Goal: Task Accomplishment & Management: Manage account settings

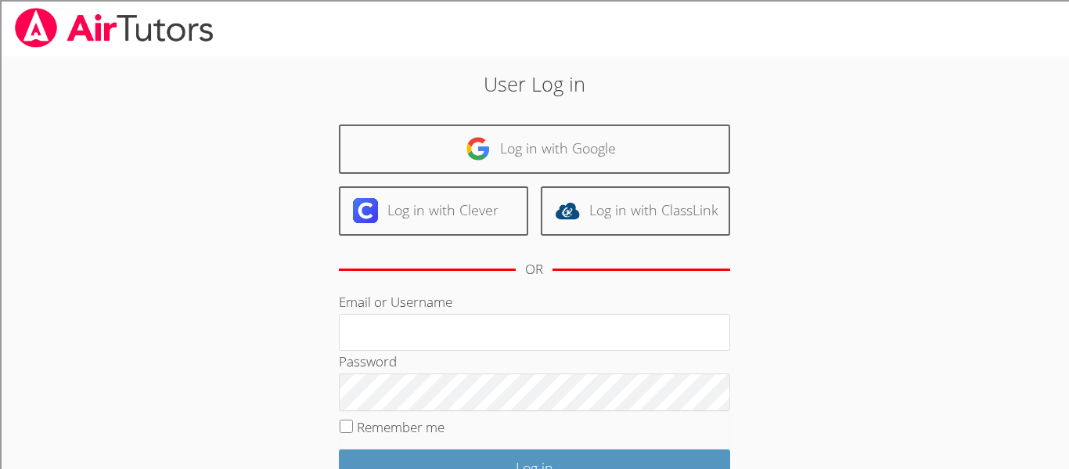
click at [378, 61] on div "User Log in Log in with Google Log in with Clever Log in with ClassLink OR Emai…" at bounding box center [535, 321] width 802 height 531
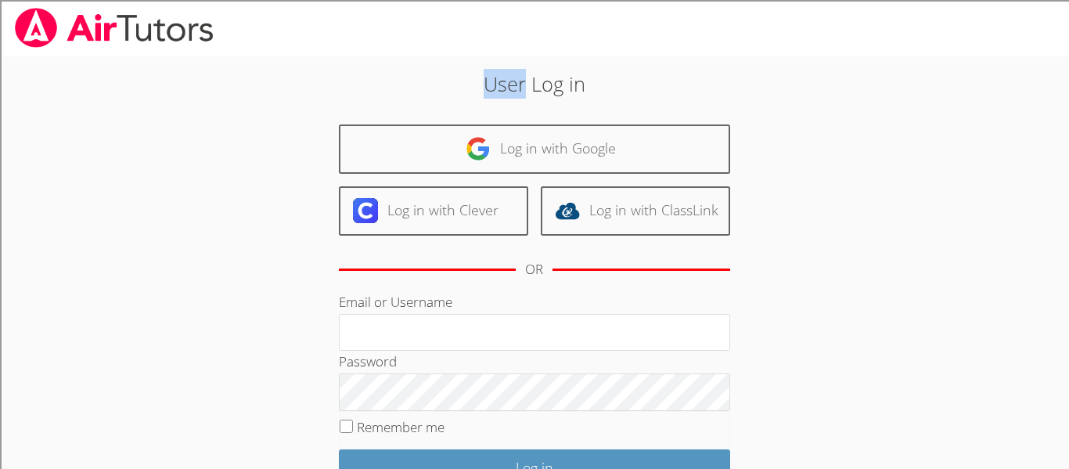
click at [378, 61] on div "User Log in Log in with Google Log in with Clever Log in with ClassLink OR Emai…" at bounding box center [535, 321] width 802 height 531
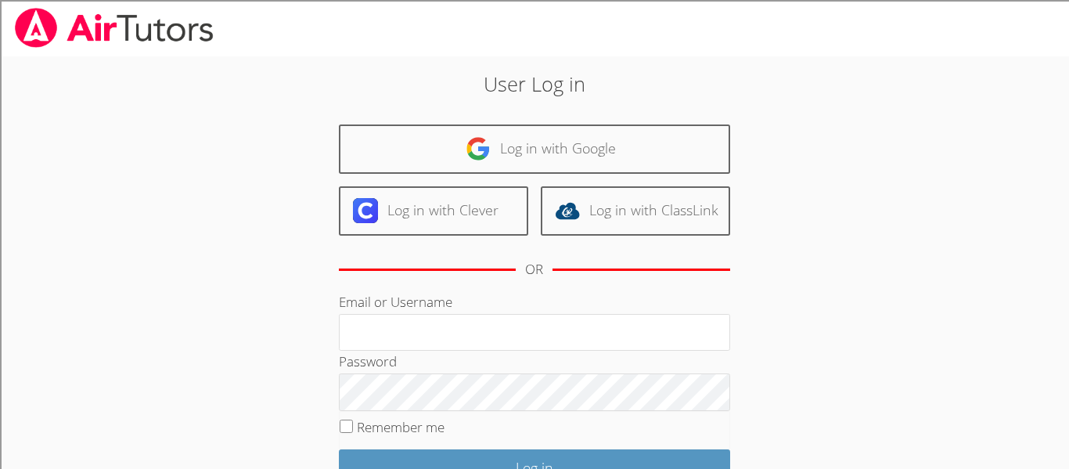
click at [378, 61] on div "User Log in Log in with Google Log in with Clever Log in with ClassLink OR Emai…" at bounding box center [535, 321] width 802 height 531
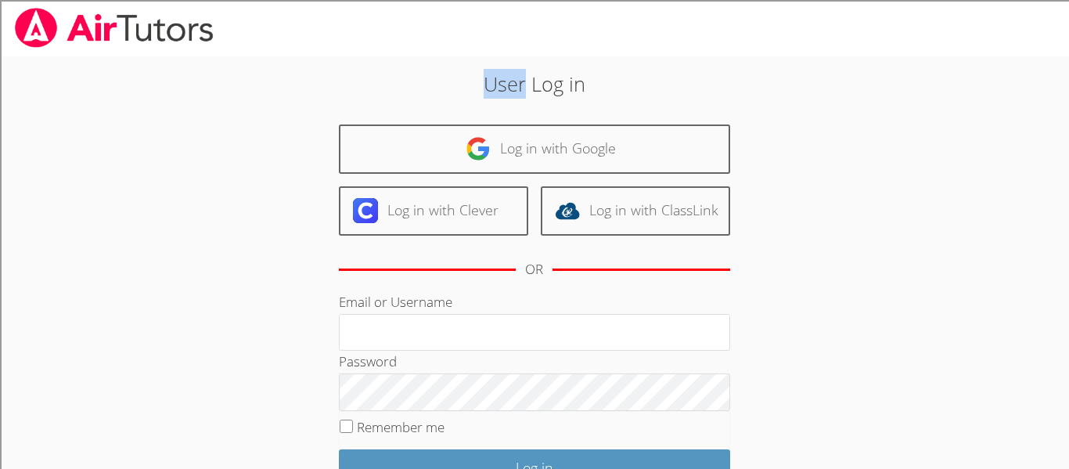
click at [378, 61] on div "User Log in Log in with Google Log in with Clever Log in with ClassLink OR Emai…" at bounding box center [535, 321] width 802 height 531
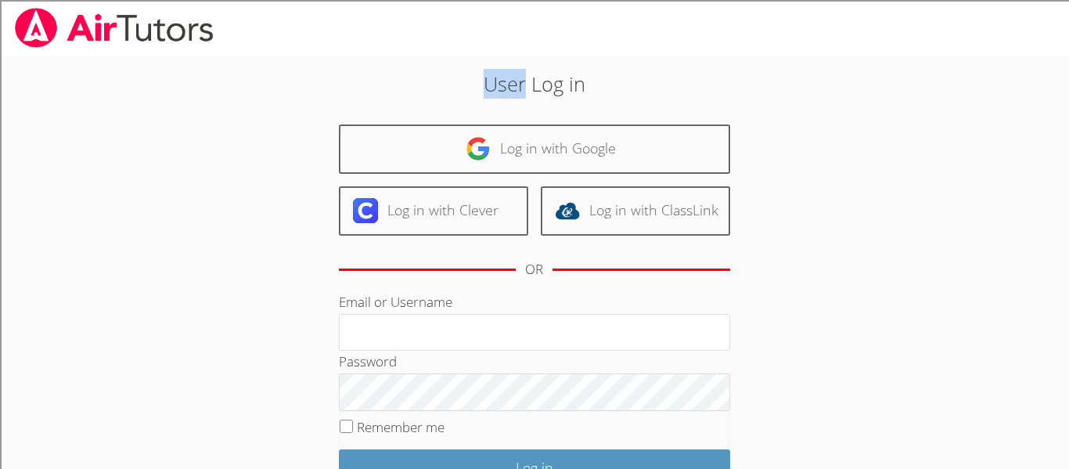
click at [378, 61] on div "User Log in Log in with Google Log in with Clever Log in with ClassLink OR Emai…" at bounding box center [535, 321] width 802 height 531
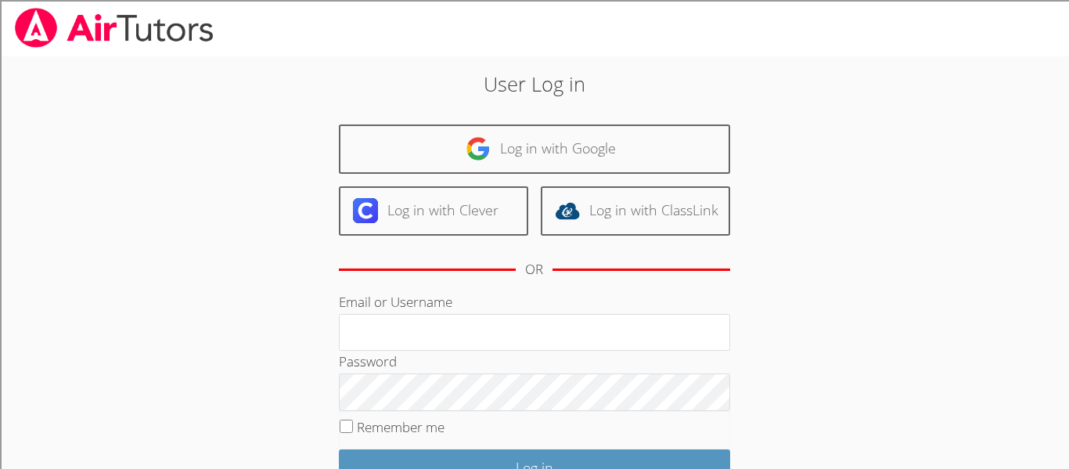
click at [378, 61] on div "User Log in Log in with Google Log in with Clever Log in with ClassLink OR Emai…" at bounding box center [535, 321] width 802 height 531
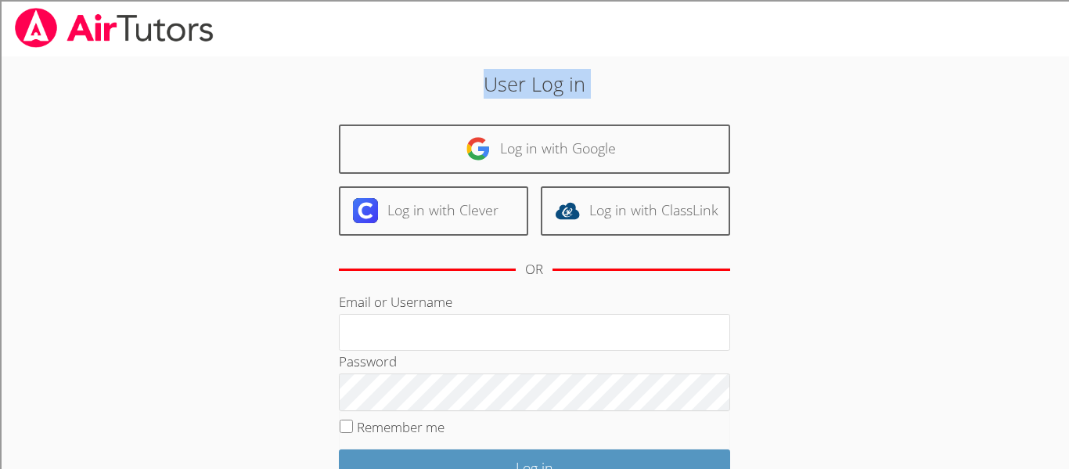
click at [378, 61] on div "User Log in Log in with Google Log in with Clever Log in with ClassLink OR Emai…" at bounding box center [535, 321] width 802 height 531
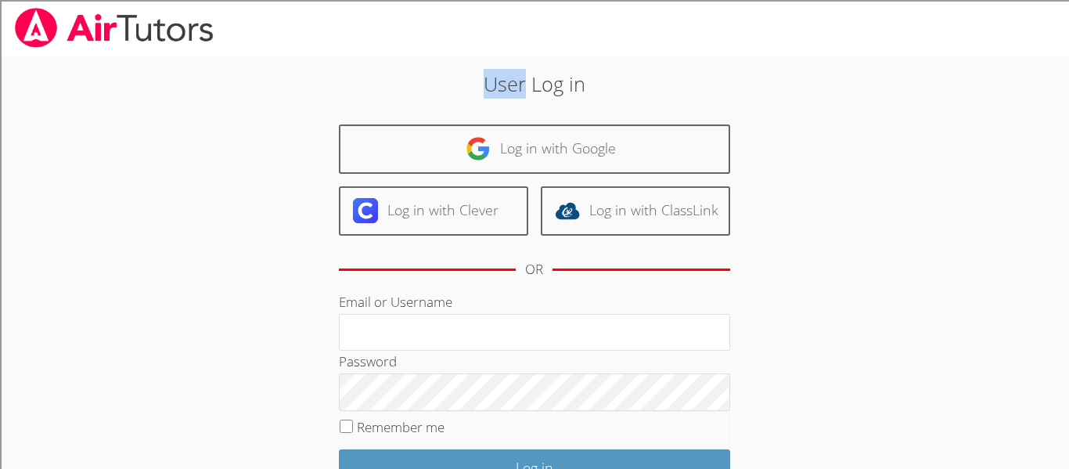
click at [378, 61] on div "User Log in Log in with Google Log in with Clever Log in with ClassLink OR Emai…" at bounding box center [535, 321] width 802 height 531
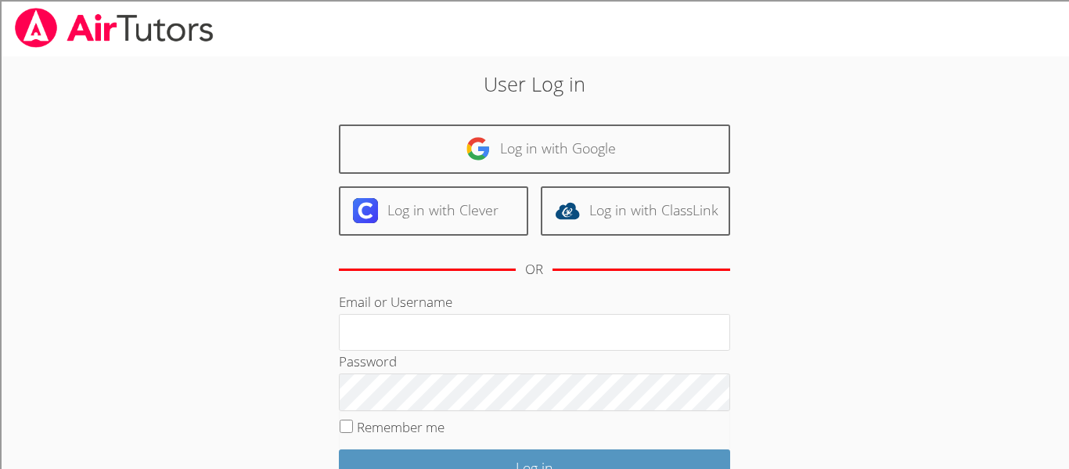
click at [378, 61] on div "User Log in Log in with Google Log in with Clever Log in with ClassLink OR Emai…" at bounding box center [535, 321] width 802 height 531
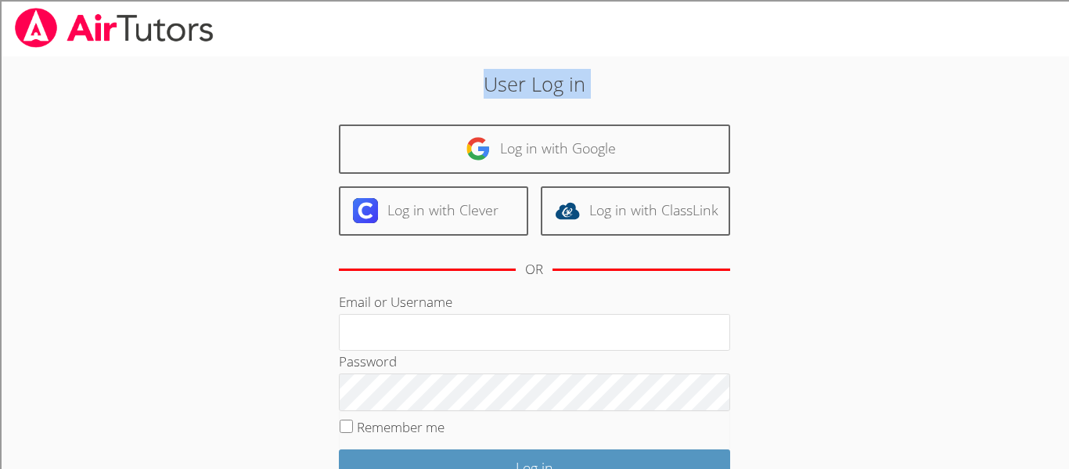
click at [378, 61] on div "User Log in Log in with Google Log in with Clever Log in with ClassLink OR Emai…" at bounding box center [535, 321] width 802 height 531
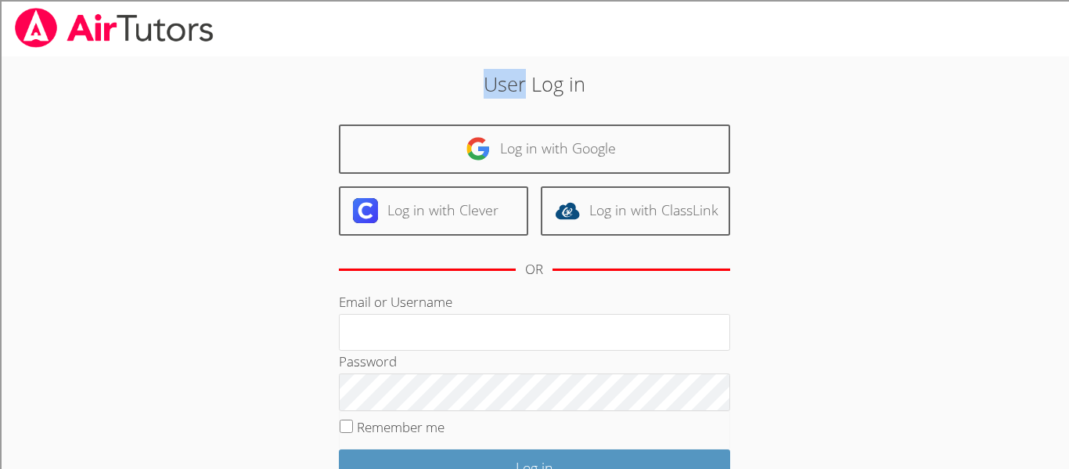
click at [378, 61] on div "User Log in Log in with Google Log in with Clever Log in with ClassLink OR Emai…" at bounding box center [535, 321] width 802 height 531
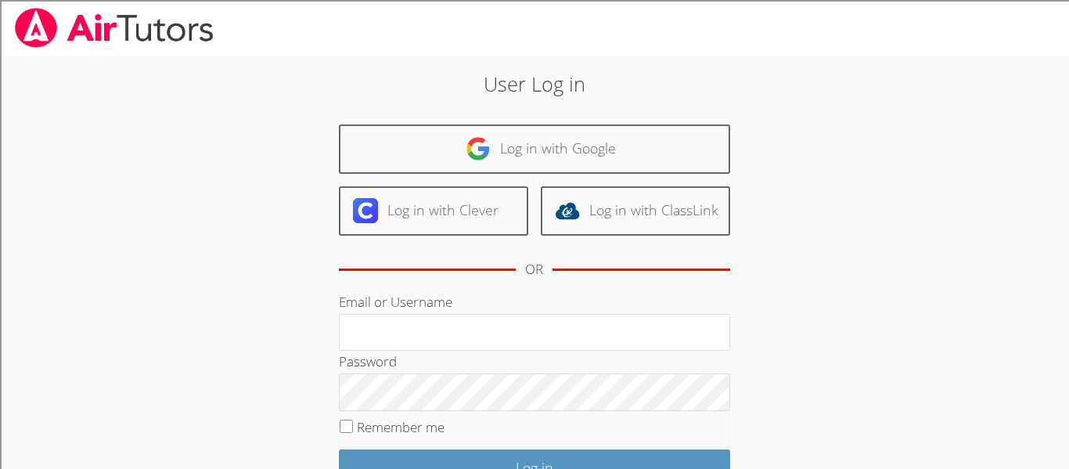
click at [378, 61] on div "User Log in Log in with Google Log in with Clever Log in with ClassLink OR Emai…" at bounding box center [535, 321] width 802 height 531
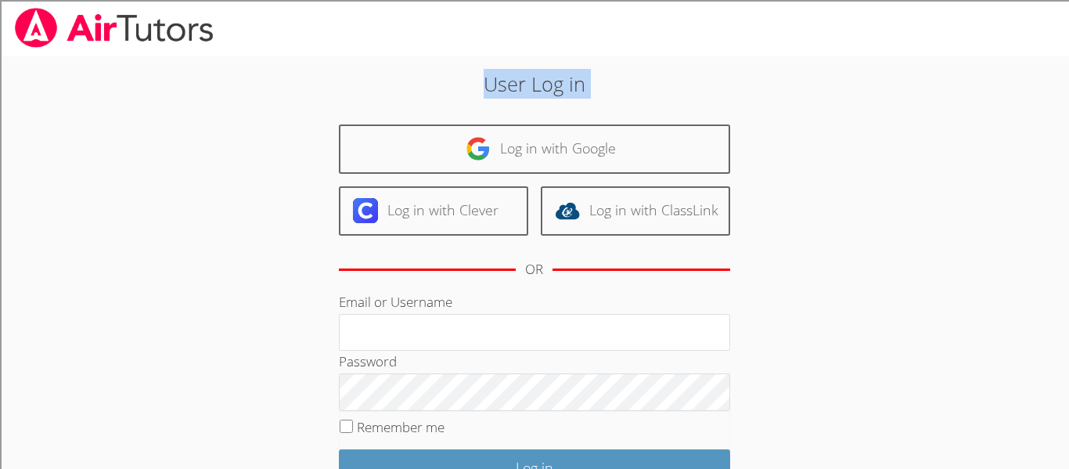
click at [378, 61] on div "User Log in Log in with Google Log in with Clever Log in with ClassLink OR Emai…" at bounding box center [535, 321] width 802 height 531
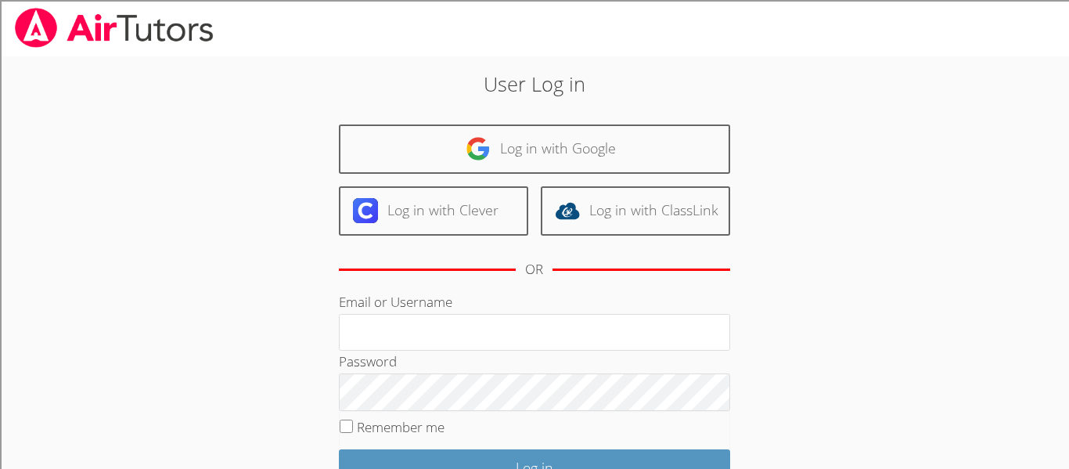
click at [378, 61] on div "User Log in Log in with Google Log in with Clever Log in with ClassLink OR Emai…" at bounding box center [535, 321] width 802 height 531
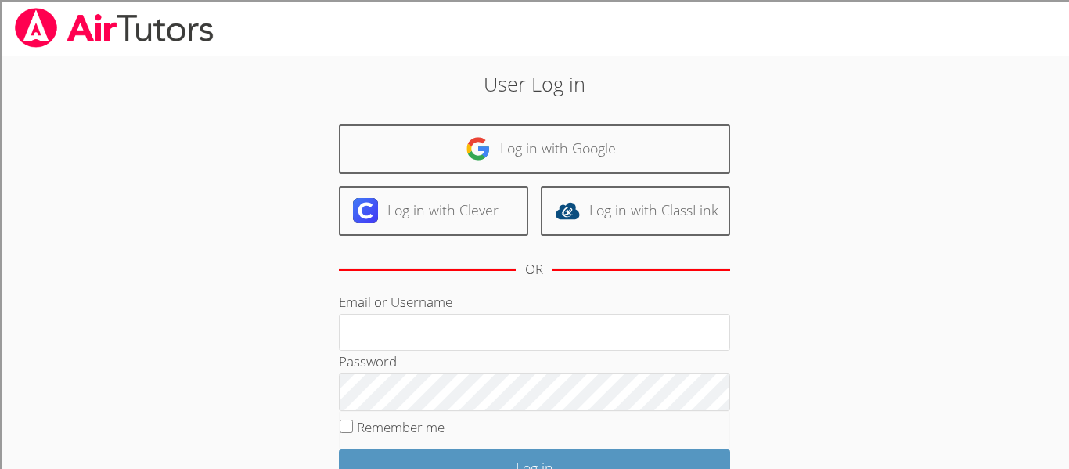
click at [378, 61] on div "User Log in Log in with Google Log in with Clever Log in with ClassLink OR Emai…" at bounding box center [535, 321] width 802 height 531
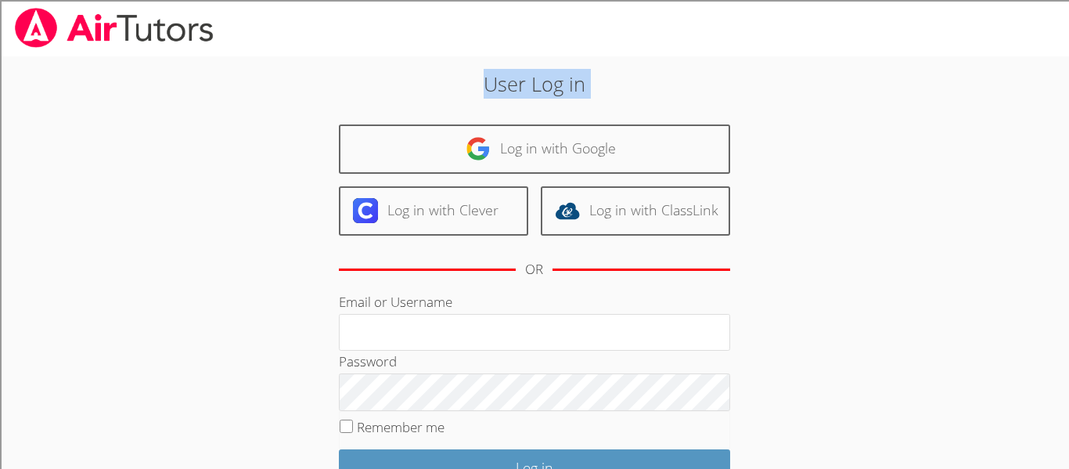
click at [378, 61] on div "User Log in Log in with Google Log in with Clever Log in with ClassLink OR Emai…" at bounding box center [535, 321] width 802 height 531
